Goal: Navigation & Orientation: Find specific page/section

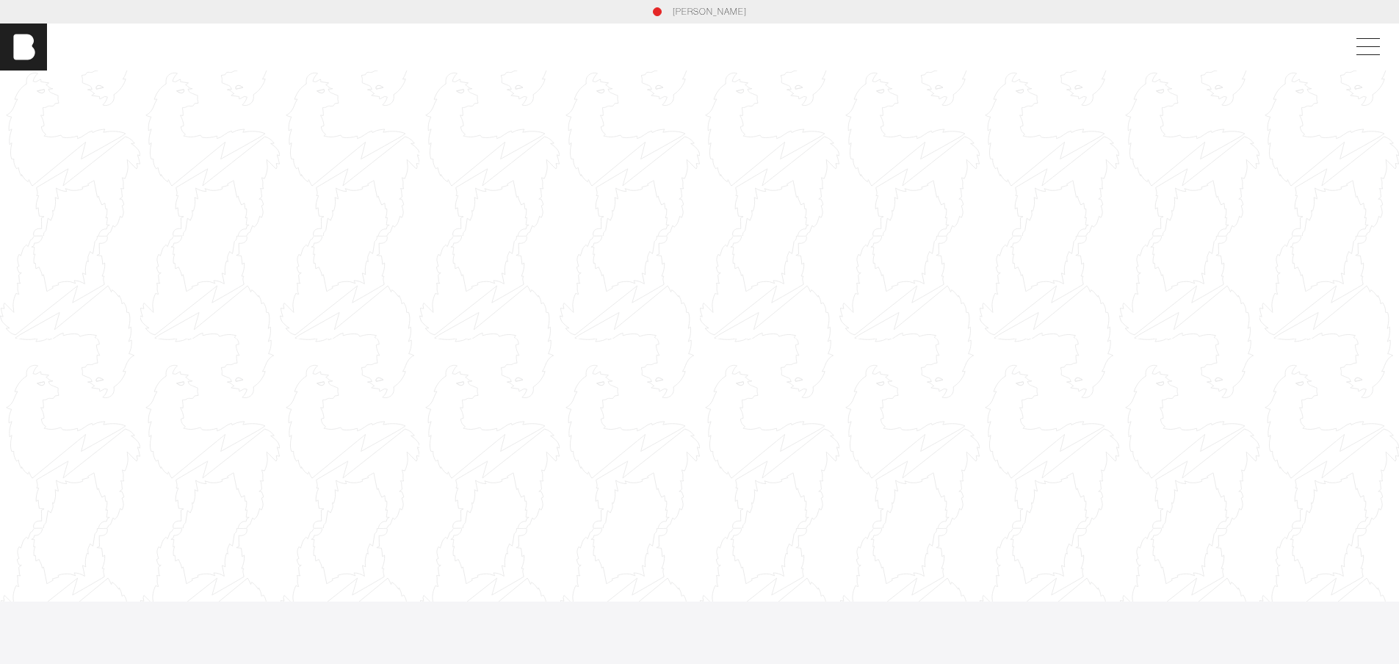
click at [698, 15] on link "[PERSON_NAME]" at bounding box center [710, 11] width 74 height 13
click at [564, 241] on div at bounding box center [559, 282] width 1119 height 629
click at [567, 238] on div at bounding box center [559, 282] width 1119 height 629
click at [1096, 50] on span at bounding box center [1086, 47] width 34 height 26
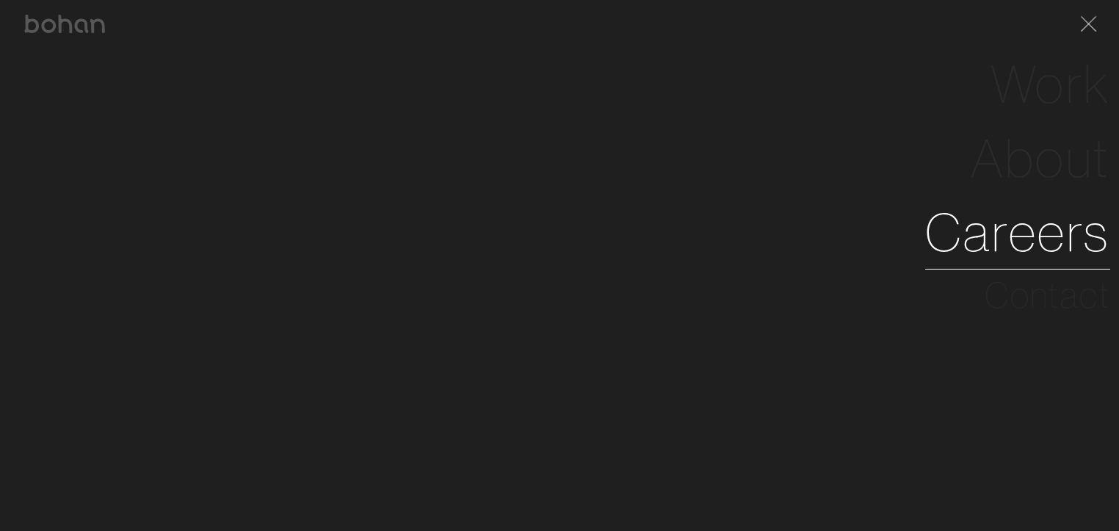
click at [1019, 232] on link "Careers" at bounding box center [1017, 232] width 185 height 74
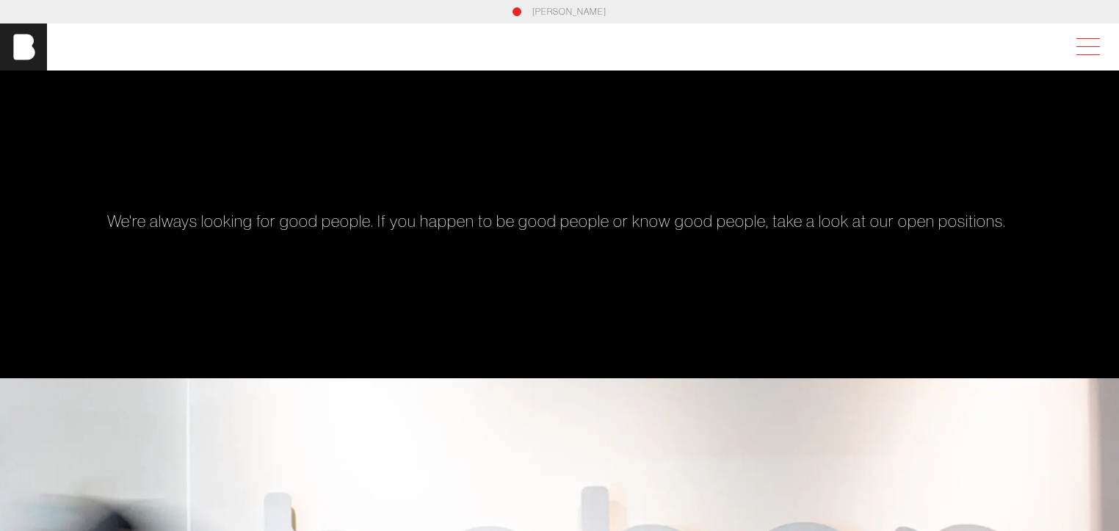
click at [1090, 53] on span at bounding box center [1086, 47] width 34 height 26
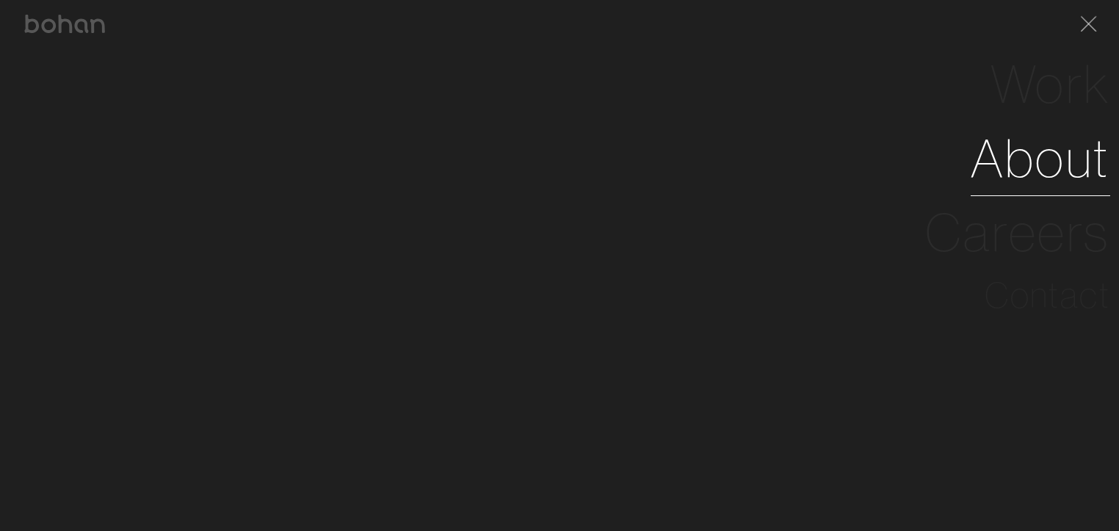
click at [1039, 153] on link "About" at bounding box center [1041, 158] width 140 height 74
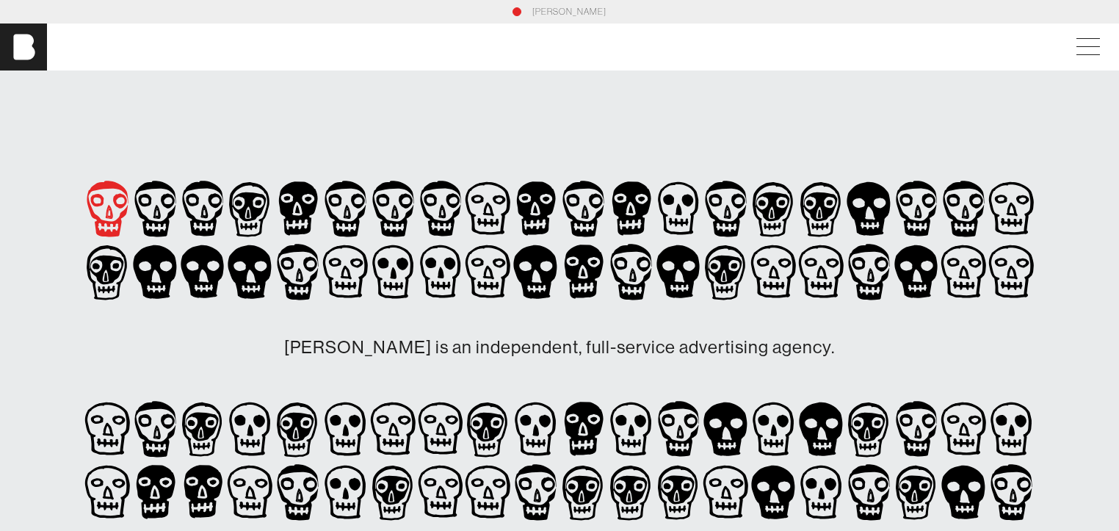
click at [105, 214] on icon at bounding box center [108, 208] width 48 height 63
click at [174, 213] on icon at bounding box center [155, 208] width 48 height 63
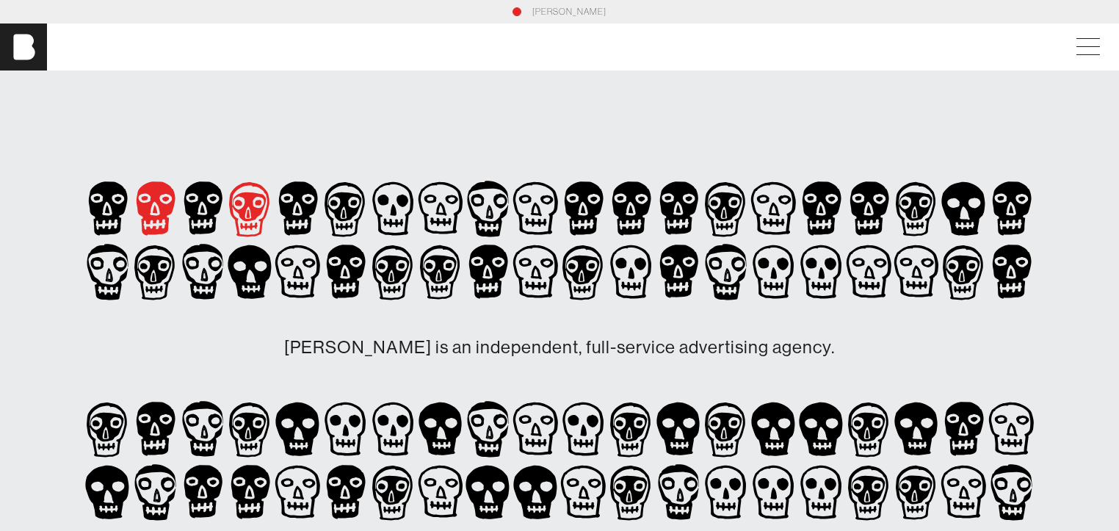
click at [267, 218] on icon at bounding box center [250, 208] width 48 height 63
click at [303, 220] on icon at bounding box center [298, 208] width 39 height 54
click at [305, 258] on icon at bounding box center [298, 271] width 48 height 63
click at [377, 259] on icon at bounding box center [393, 271] width 48 height 63
click at [538, 270] on icon at bounding box center [536, 272] width 11 height 13
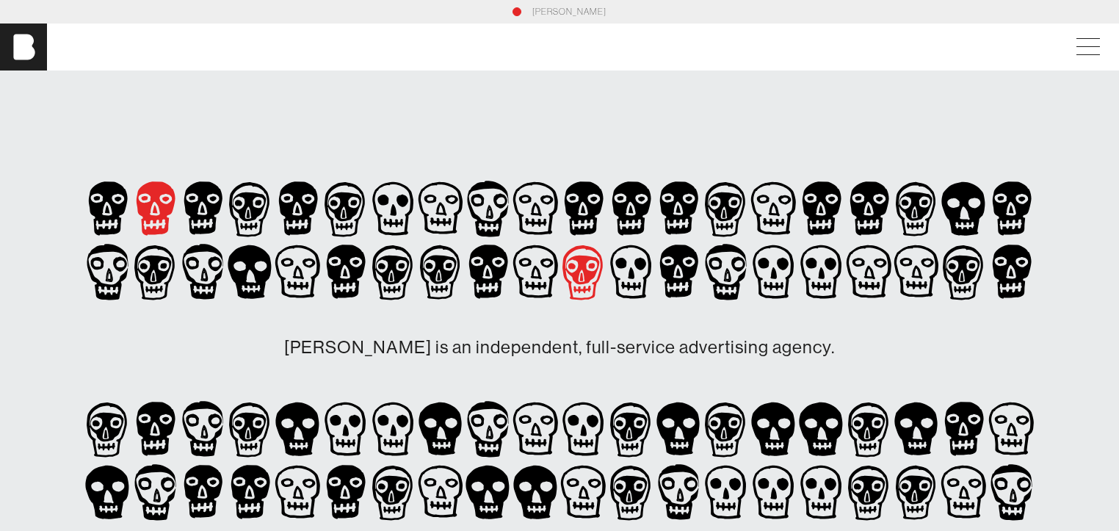
drag, startPoint x: 580, startPoint y: 270, endPoint x: 607, endPoint y: 267, distance: 27.3
click at [582, 270] on icon at bounding box center [583, 272] width 40 height 54
drag, startPoint x: 612, startPoint y: 266, endPoint x: 673, endPoint y: 264, distance: 61.0
click at [624, 266] on g at bounding box center [630, 272] width 41 height 54
click at [673, 264] on icon at bounding box center [679, 271] width 48 height 63
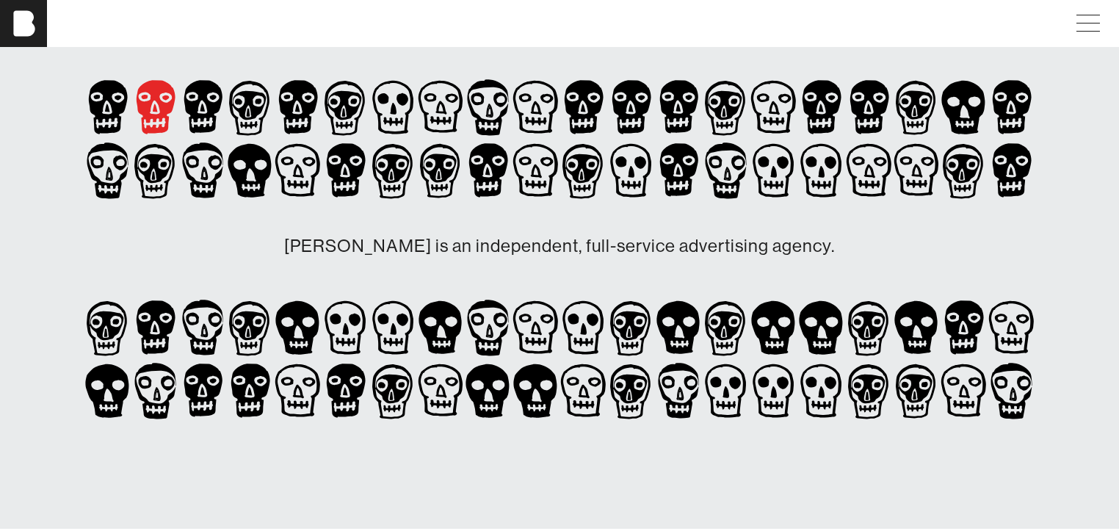
scroll to position [235, 0]
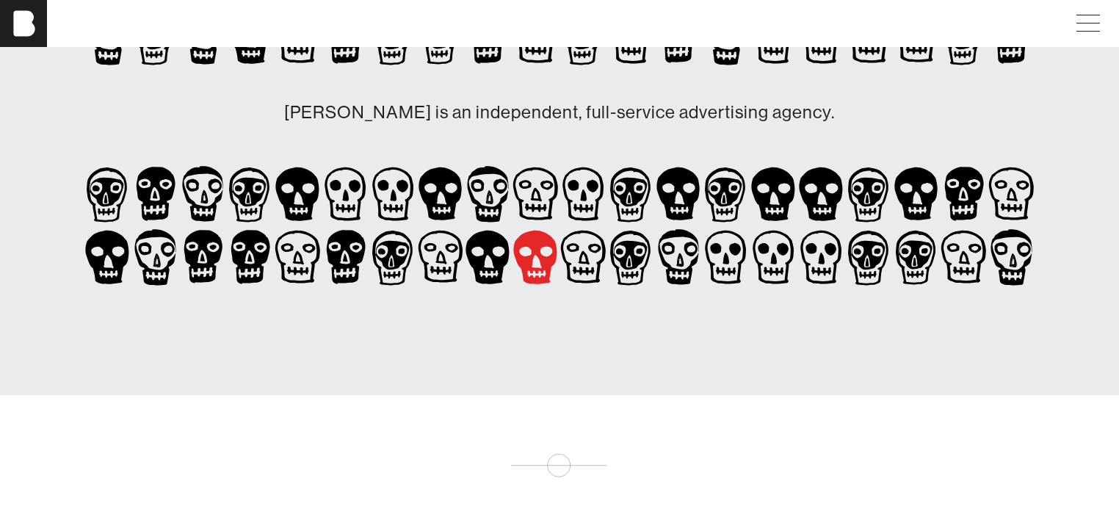
click at [521, 259] on icon at bounding box center [535, 258] width 43 height 54
click at [419, 242] on icon at bounding box center [441, 256] width 48 height 63
click at [381, 210] on icon at bounding box center [393, 193] width 48 height 63
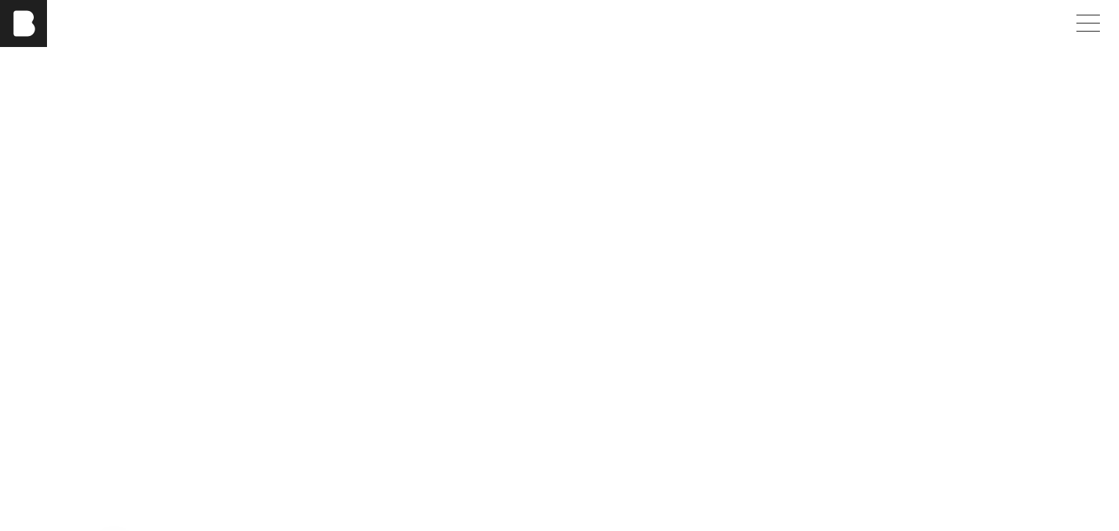
scroll to position [1770, 0]
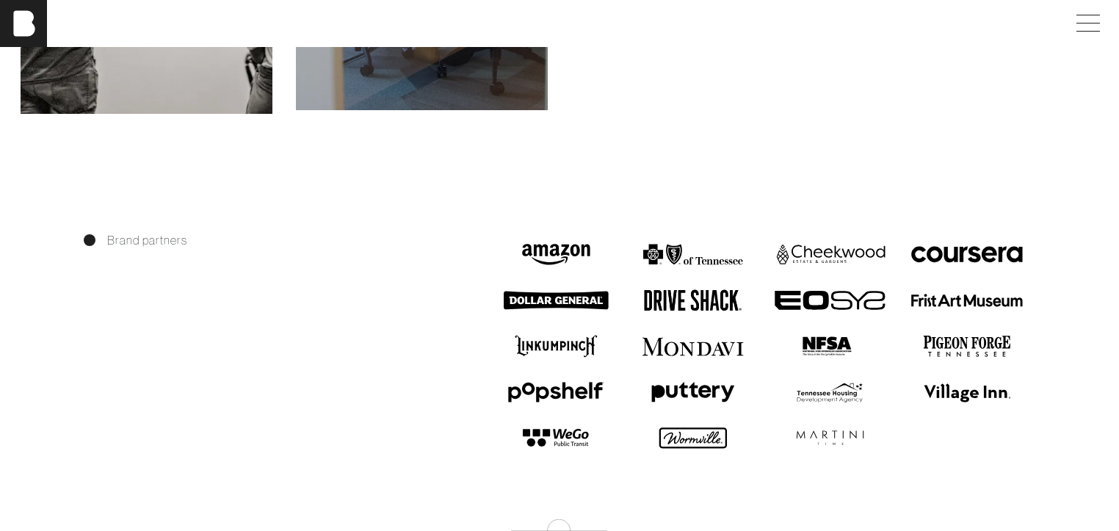
click at [532, 303] on img at bounding box center [556, 300] width 114 height 22
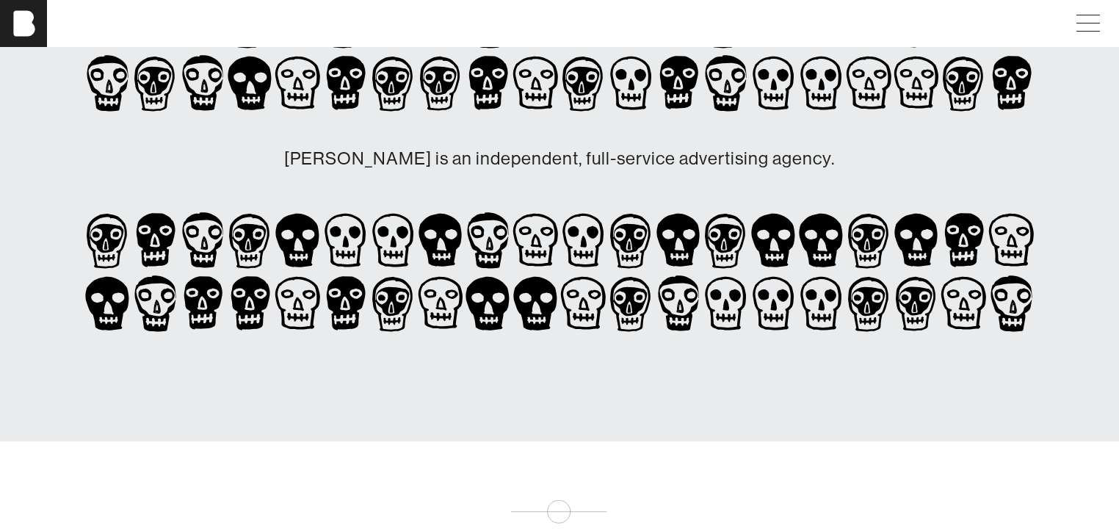
scroll to position [0, 0]
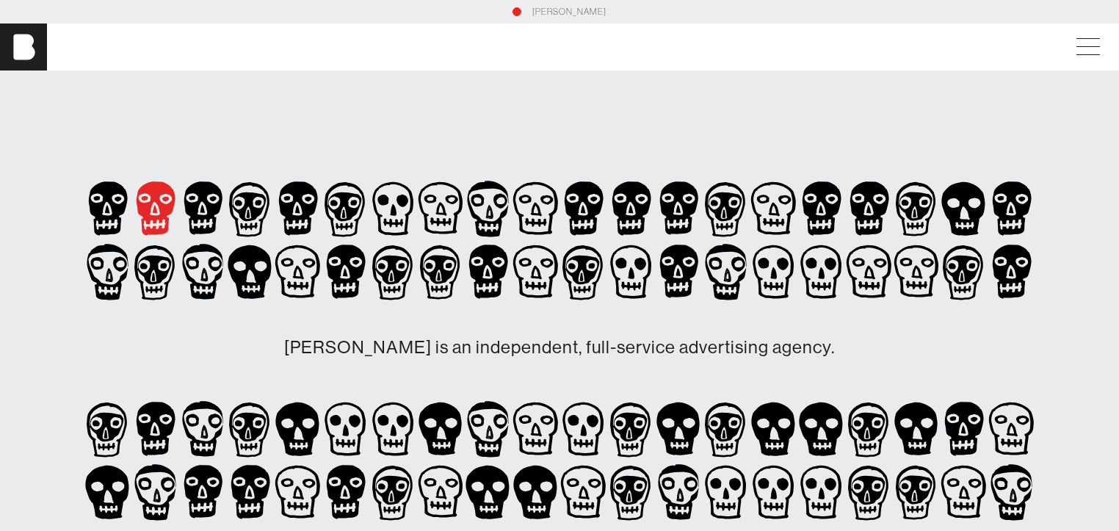
click at [545, 9] on link "[PERSON_NAME]" at bounding box center [569, 11] width 74 height 13
